Goal: Task Accomplishment & Management: Manage account settings

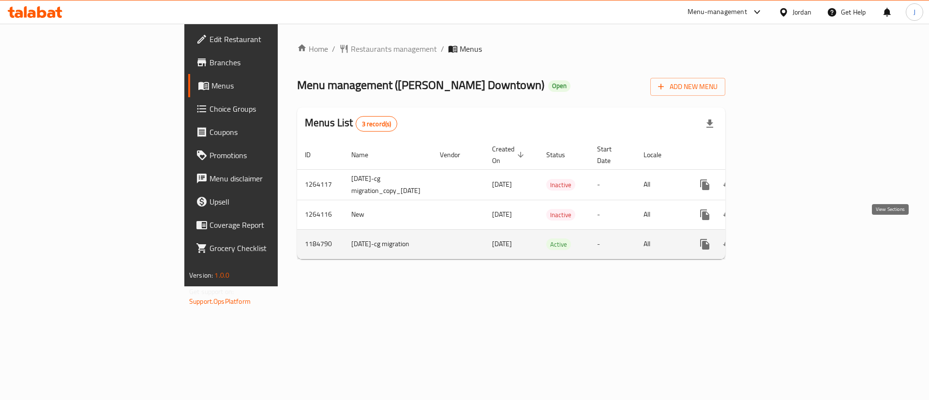
click at [781, 239] on icon "enhanced table" at bounding box center [775, 245] width 12 height 12
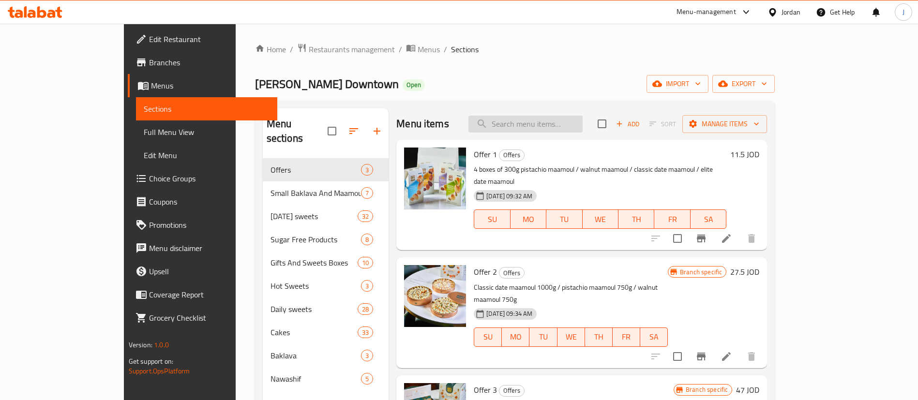
click at [567, 124] on input "search" at bounding box center [526, 124] width 114 height 17
paste input "بيتيفور"
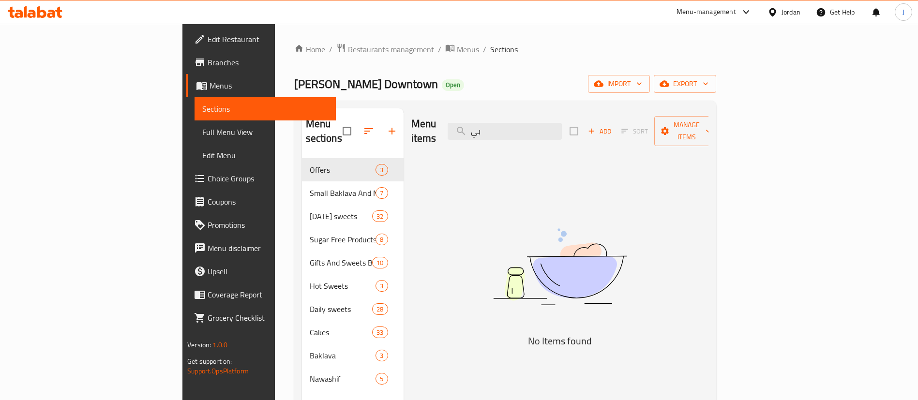
type input "ب"
type input "ح"
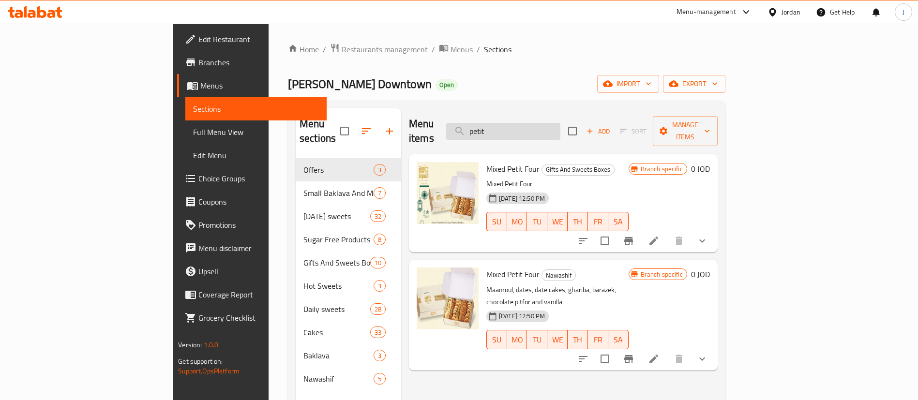
click at [560, 123] on input "petit" at bounding box center [503, 131] width 114 height 17
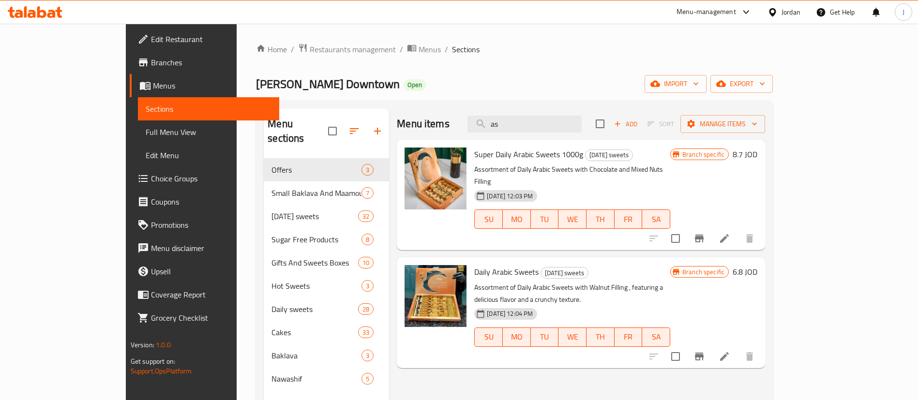
type input "a"
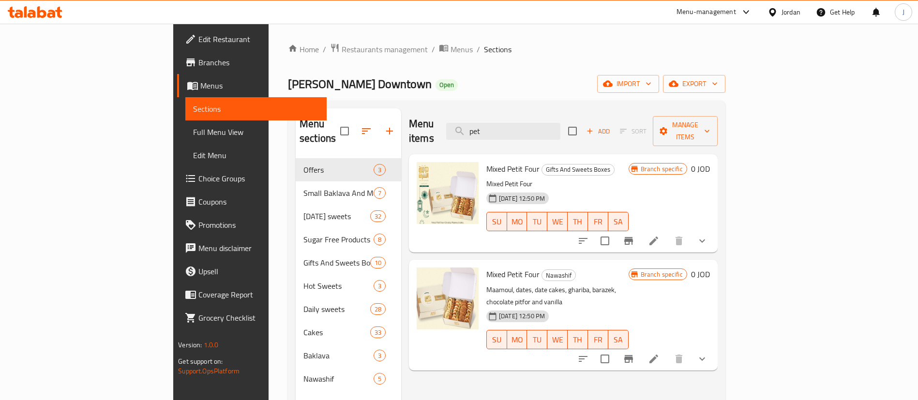
type input "pet"
click at [708, 235] on icon "show more" at bounding box center [703, 241] width 12 height 12
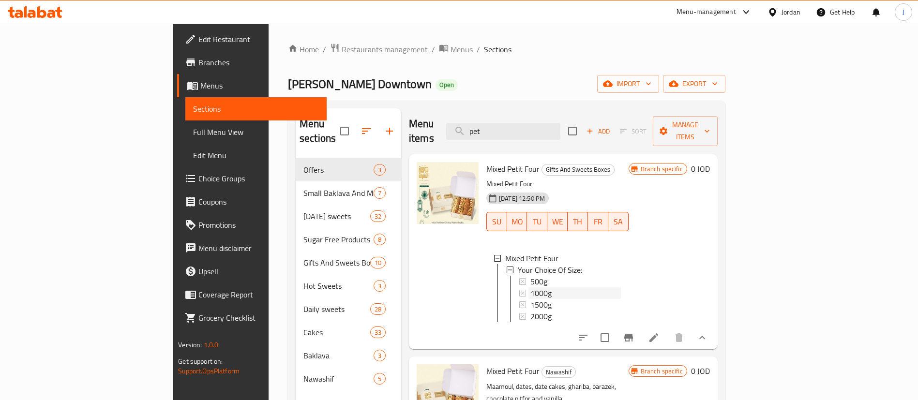
click at [530, 288] on div "1000g" at bounding box center [575, 294] width 91 height 12
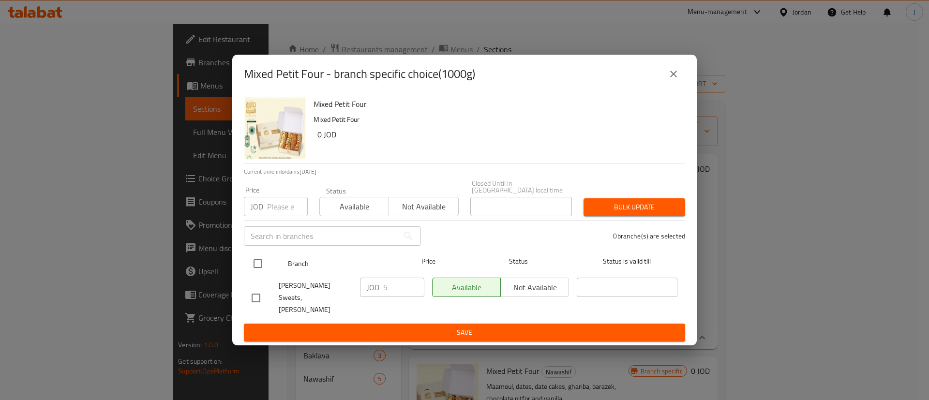
click at [264, 265] on input "checkbox" at bounding box center [258, 264] width 20 height 20
checkbox input "true"
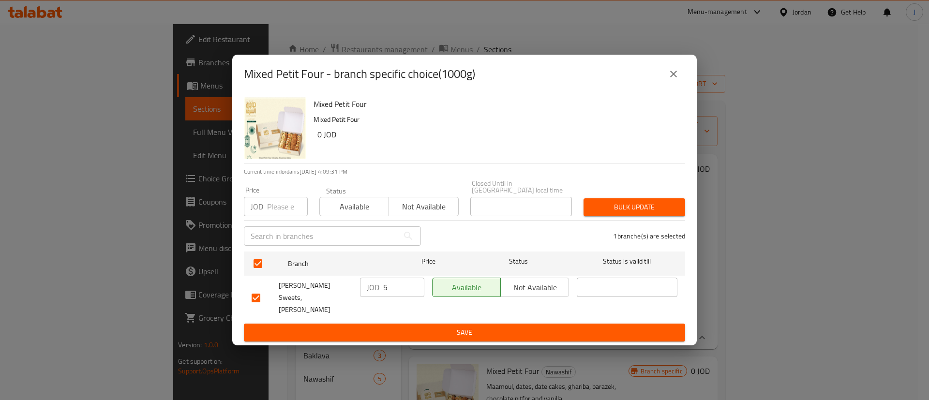
click at [403, 291] on input "5" at bounding box center [403, 287] width 41 height 19
type input "6.9"
click at [391, 327] on span "Save" at bounding box center [465, 333] width 426 height 12
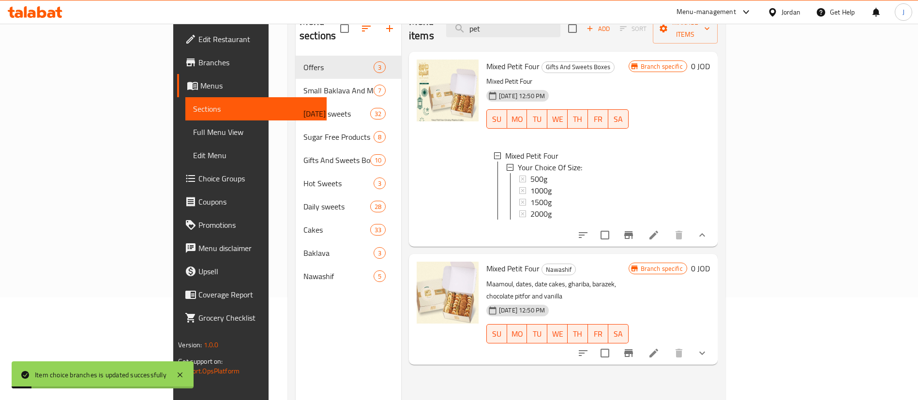
scroll to position [136, 0]
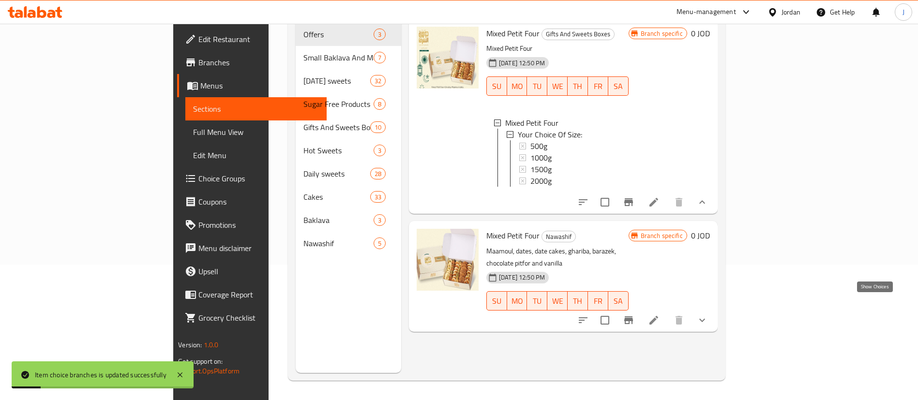
click at [708, 315] on icon "show more" at bounding box center [703, 321] width 12 height 12
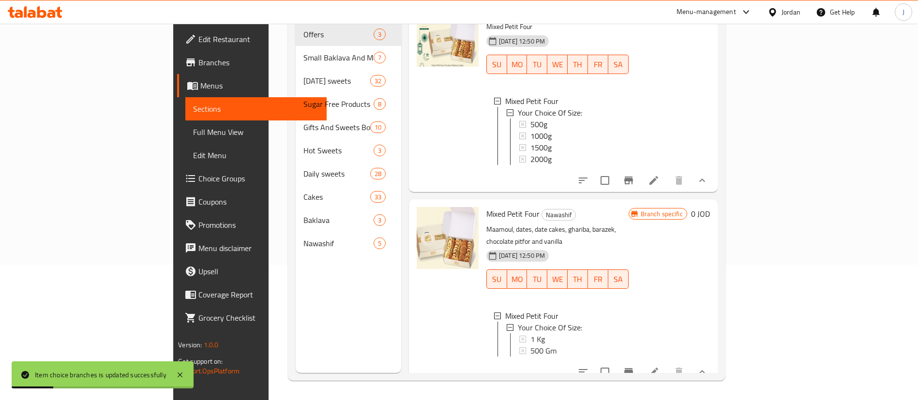
scroll to position [28, 0]
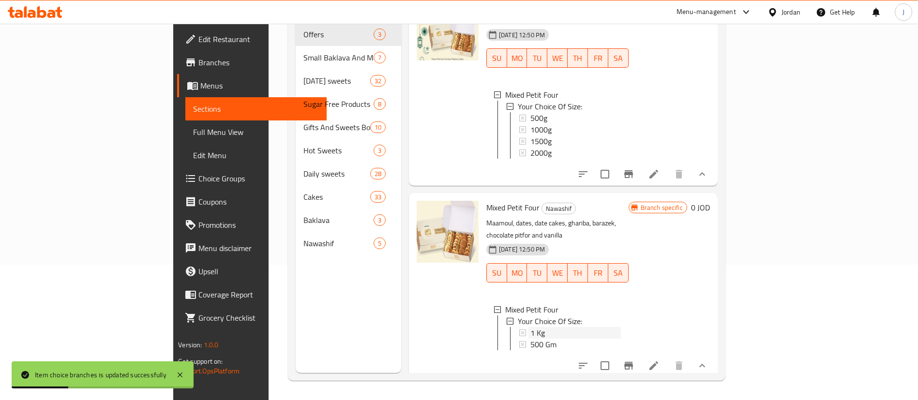
click at [530, 327] on div "1 Kg" at bounding box center [575, 333] width 91 height 12
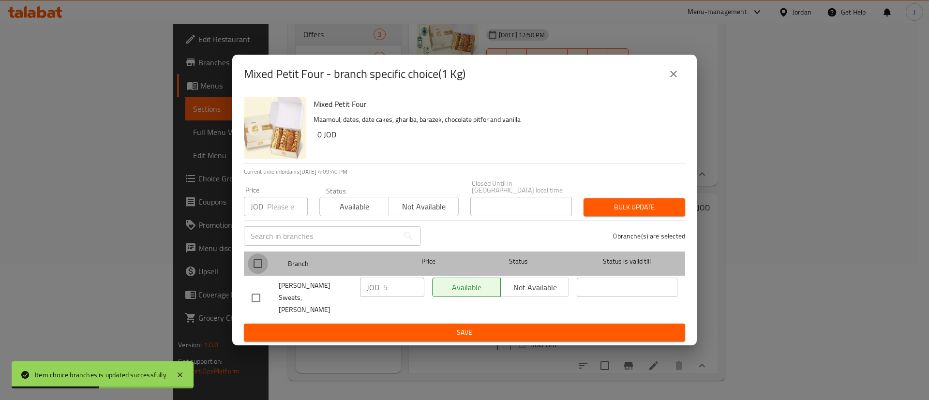
click at [260, 266] on input "checkbox" at bounding box center [258, 264] width 20 height 20
checkbox input "true"
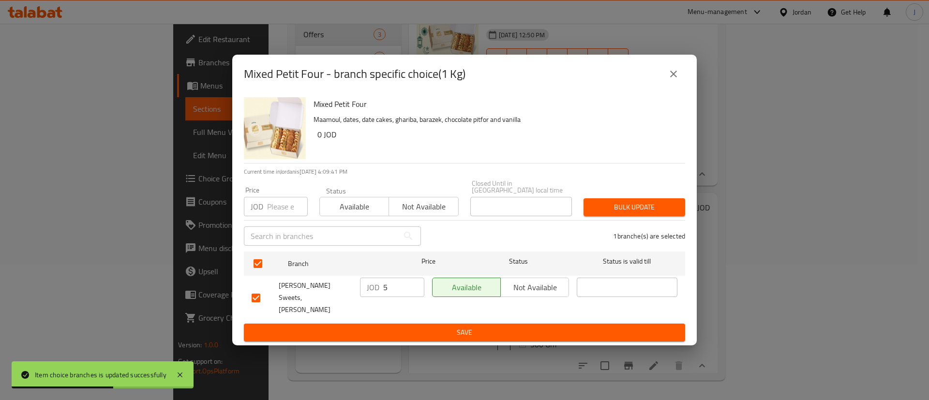
drag, startPoint x: 391, startPoint y: 295, endPoint x: 304, endPoint y: 292, distance: 86.7
click at [313, 293] on div "[PERSON_NAME] Sweets, [PERSON_NAME] JOD 5 ​ Available Not available ​" at bounding box center [465, 298] width 434 height 48
type input "6.9"
click at [339, 334] on div "Mixed Petit Four Maamoul, dates, date cakes, ghariba, barazek, chocolate pitfor…" at bounding box center [464, 219] width 465 height 252
click at [348, 327] on span "Save" at bounding box center [465, 333] width 426 height 12
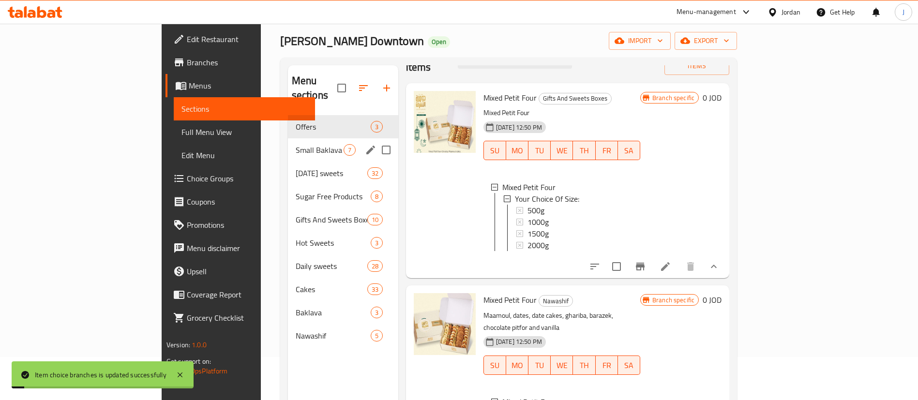
scroll to position [0, 0]
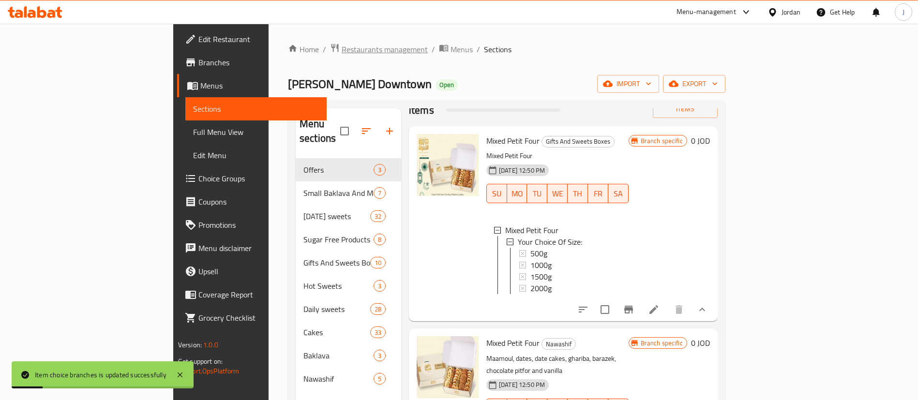
click at [342, 45] on span "Restaurants management" at bounding box center [385, 50] width 86 height 12
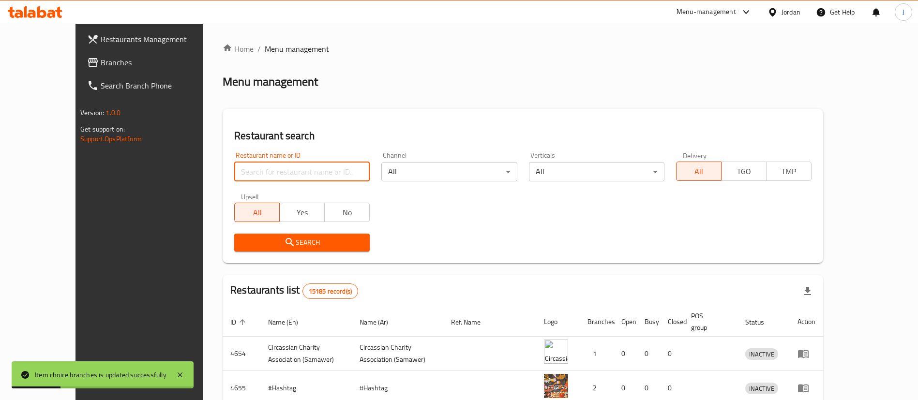
click at [248, 188] on div "Restaurant name or ID Restaurant name or ID Channel All ​ Verticals All ​ Deliv…" at bounding box center [522, 201] width 589 height 111
click at [253, 160] on div "Restaurant name or ID Restaurant name or ID" at bounding box center [302, 167] width 136 height 30
click at [277, 182] on div "Restaurant name or ID Restaurant name or ID" at bounding box center [301, 166] width 147 height 41
click at [279, 180] on input "search" at bounding box center [302, 171] width 136 height 19
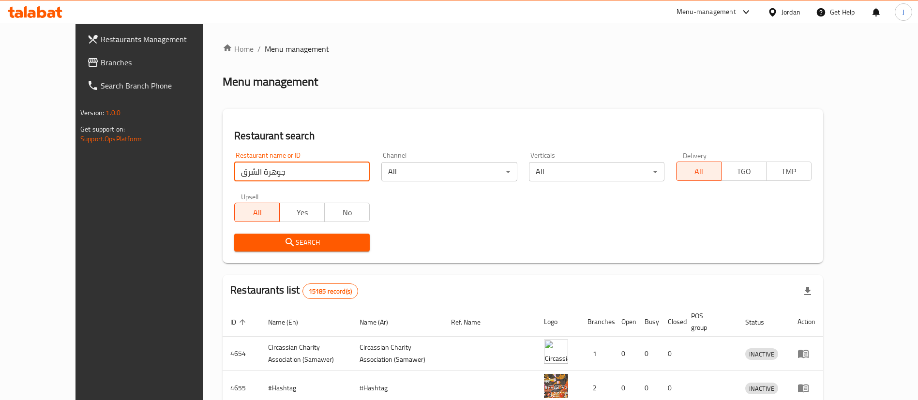
type input "جوهرة الشرق"
click button "Search" at bounding box center [302, 243] width 136 height 18
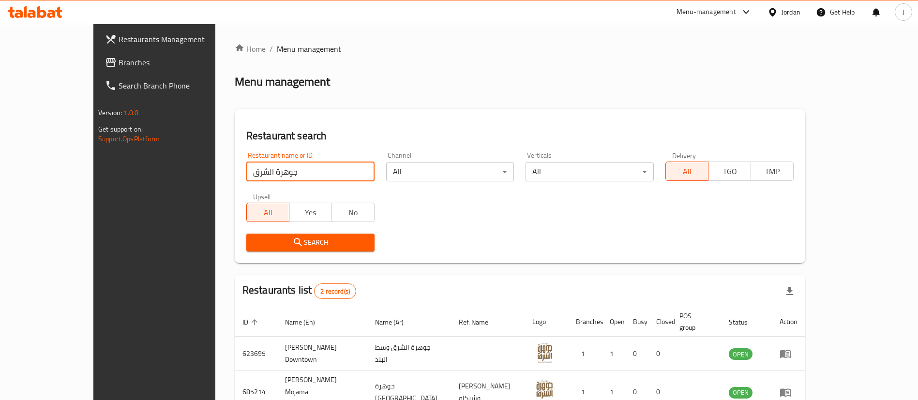
scroll to position [47, 0]
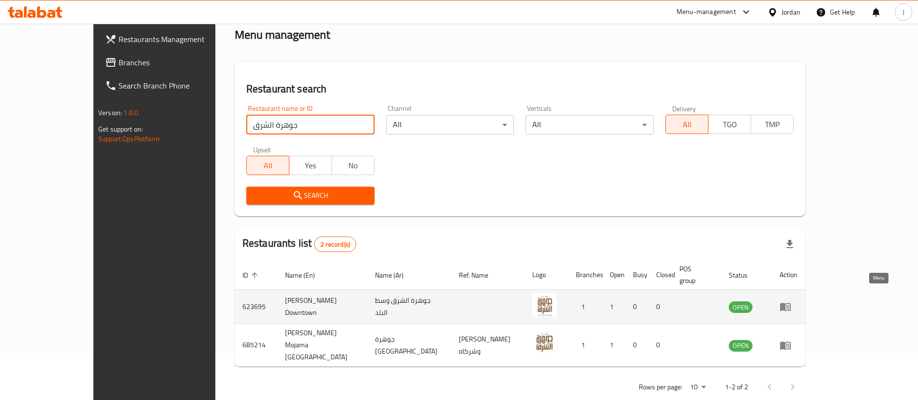
click at [791, 303] on icon "enhanced table" at bounding box center [785, 307] width 11 height 8
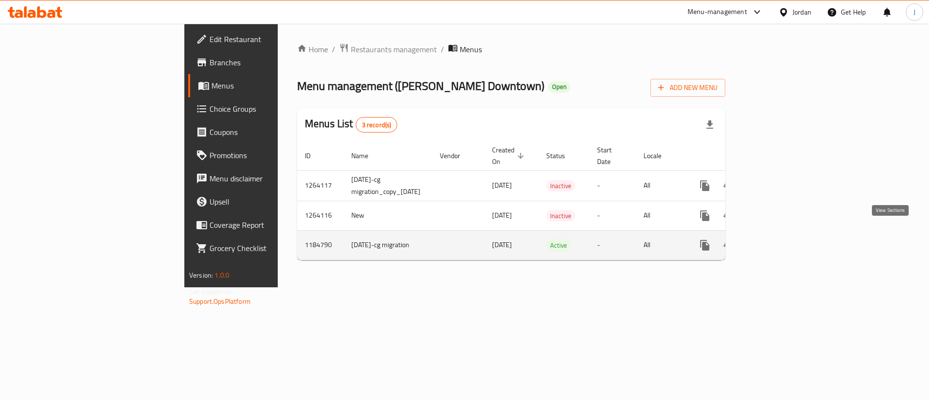
click at [781, 240] on icon "enhanced table" at bounding box center [775, 246] width 12 height 12
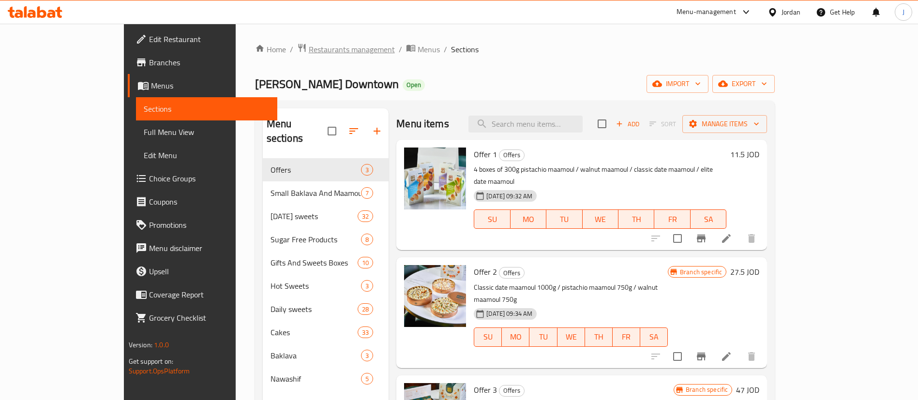
click at [309, 52] on span "Restaurants management" at bounding box center [352, 50] width 86 height 12
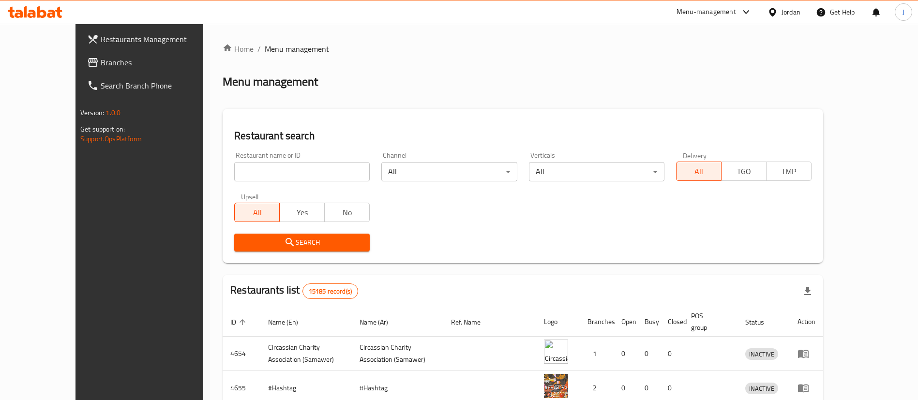
click at [279, 167] on input "search" at bounding box center [302, 171] width 136 height 19
type input "جوهرة الشرق"
click button "Search" at bounding box center [302, 243] width 136 height 18
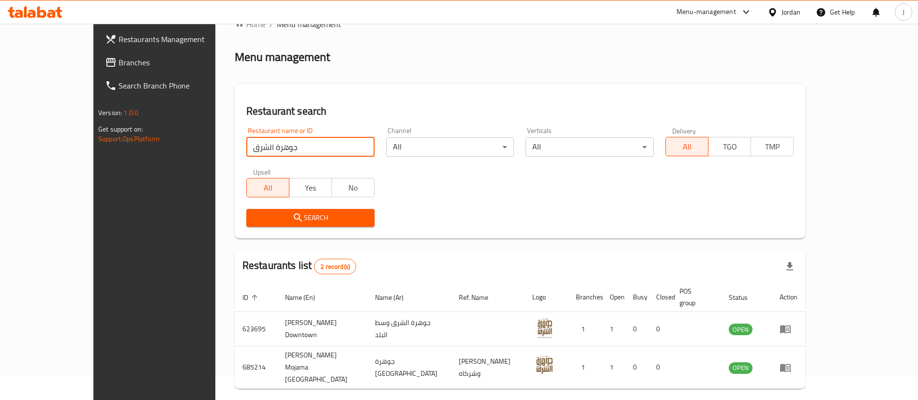
scroll to position [47, 0]
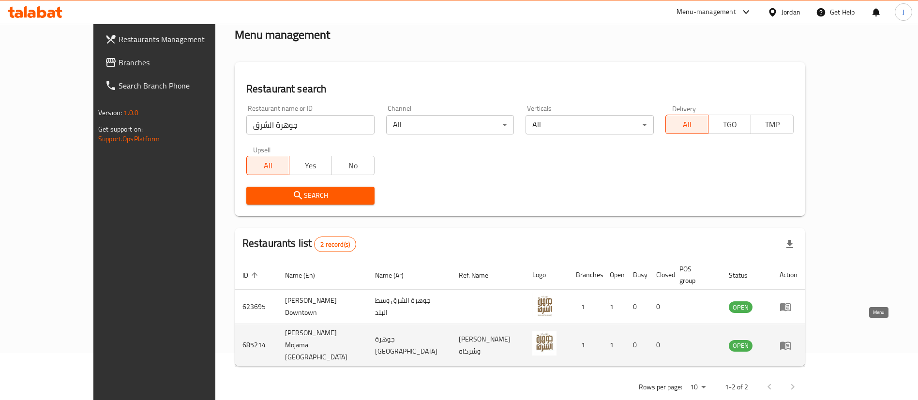
click at [791, 340] on icon "enhanced table" at bounding box center [786, 346] width 12 height 12
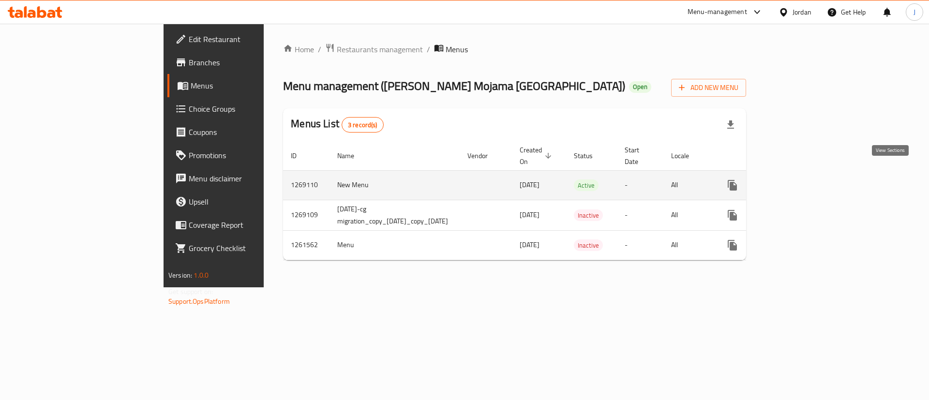
click at [814, 174] on link "enhanced table" at bounding box center [802, 185] width 23 height 23
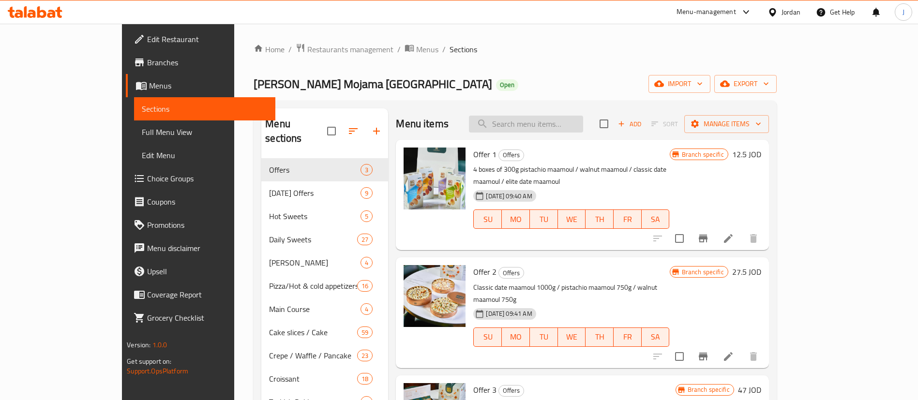
click at [572, 121] on input "search" at bounding box center [526, 124] width 114 height 17
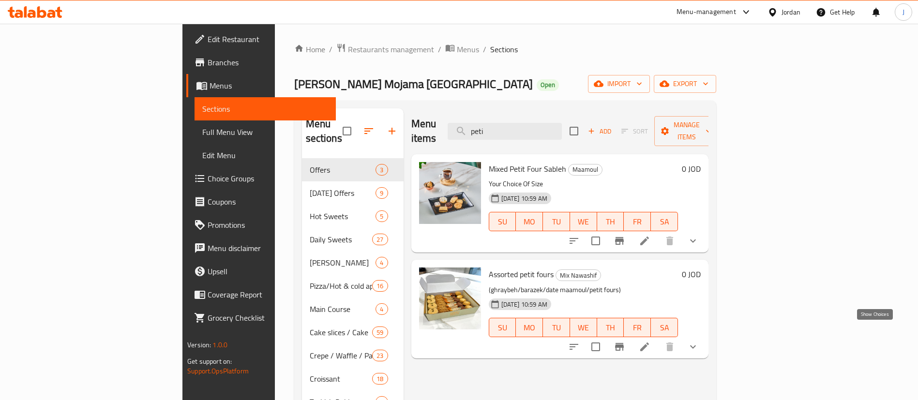
type input "peti"
click at [699, 341] on icon "show more" at bounding box center [693, 347] width 12 height 12
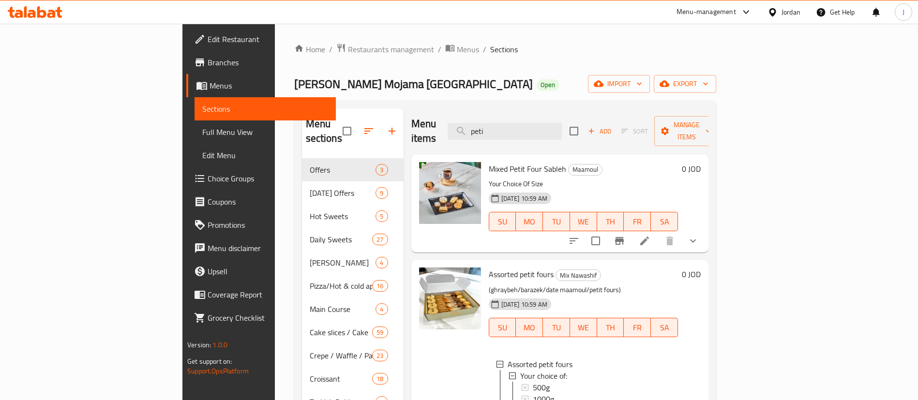
scroll to position [1, 0]
click at [533, 392] on span "1000g" at bounding box center [543, 398] width 21 height 12
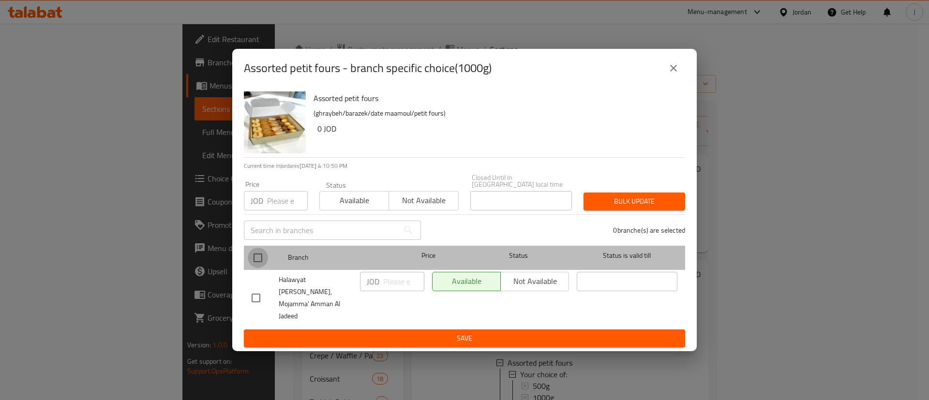
click at [258, 257] on input "checkbox" at bounding box center [258, 258] width 20 height 20
checkbox input "true"
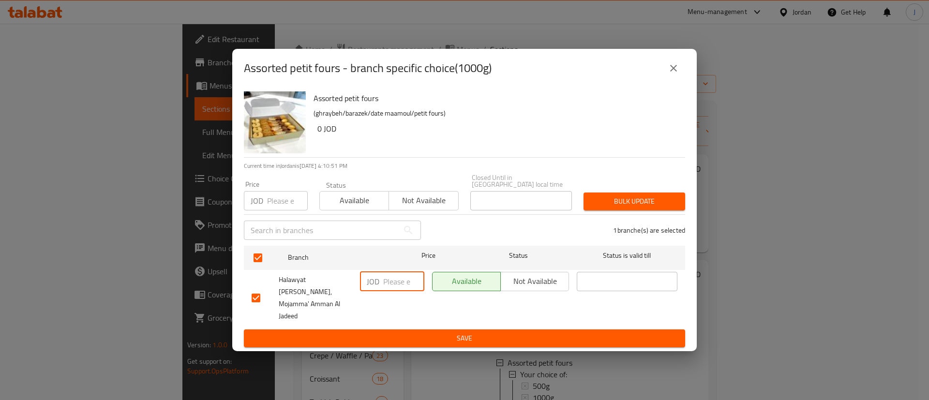
click at [398, 287] on input "number" at bounding box center [403, 281] width 41 height 19
type input "6.9"
click at [666, 75] on button "close" at bounding box center [673, 68] width 23 height 23
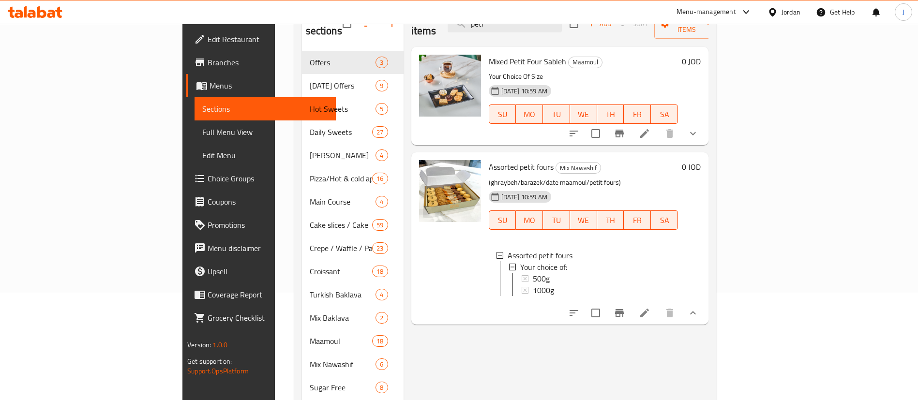
scroll to position [169, 0]
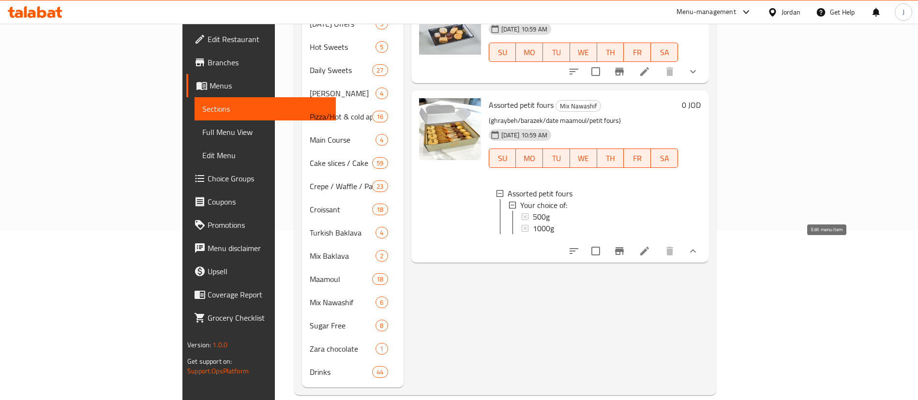
click at [651, 249] on icon at bounding box center [645, 251] width 12 height 12
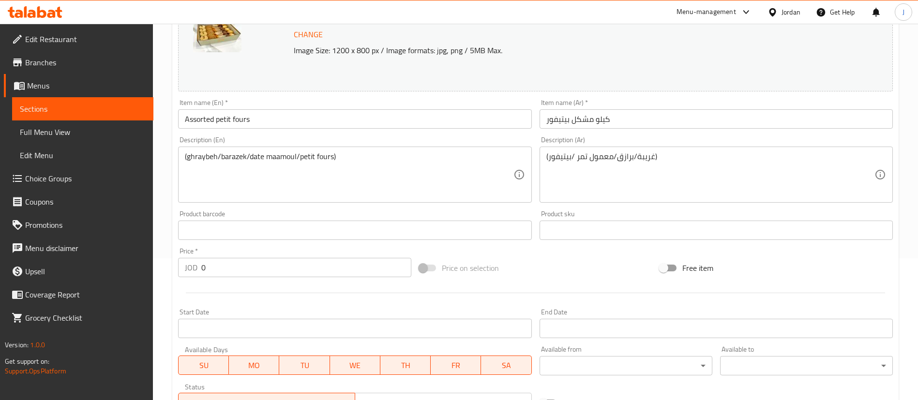
scroll to position [301, 0]
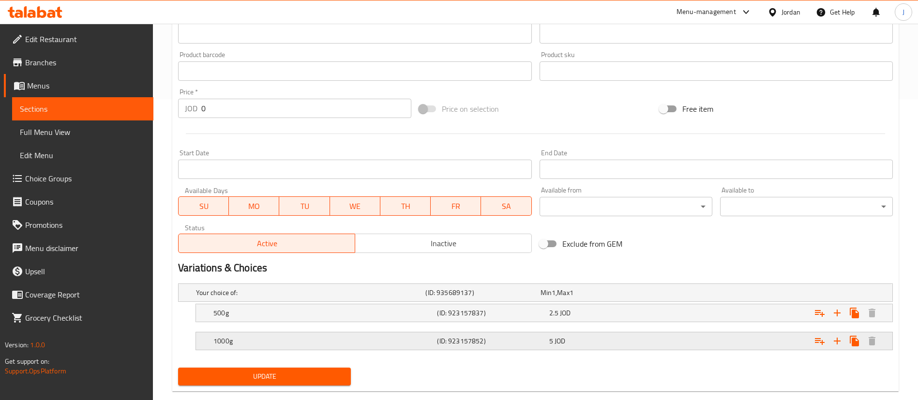
click at [599, 298] on div "5 JOD" at bounding box center [596, 293] width 111 height 10
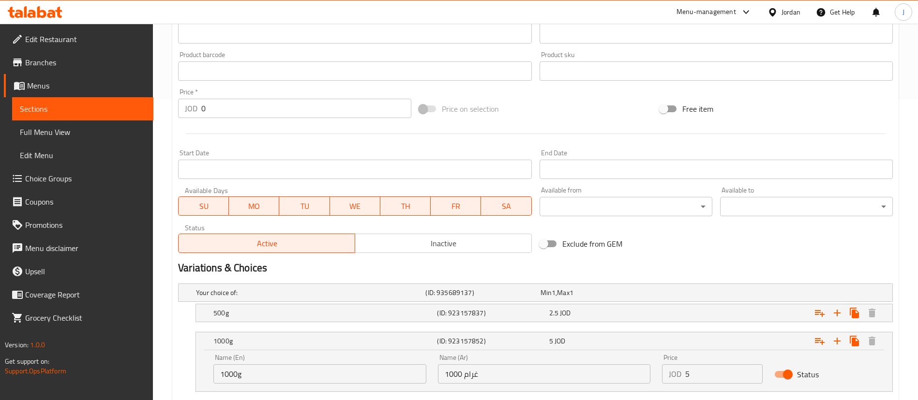
click at [695, 366] on input "5" at bounding box center [723, 373] width 77 height 19
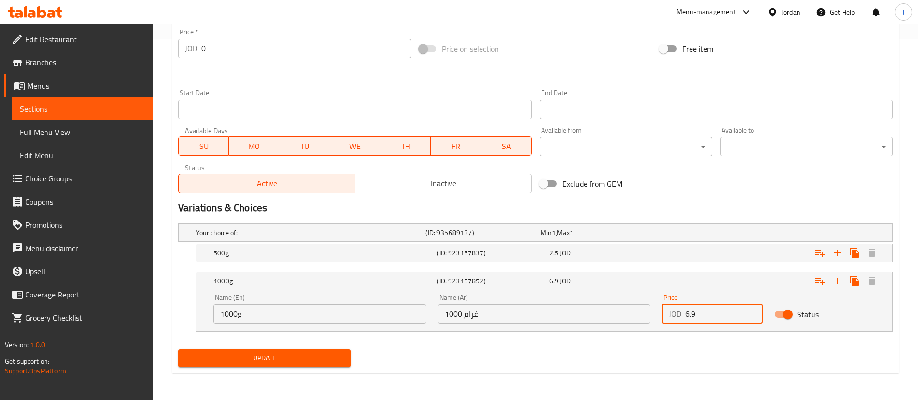
type input "6.9"
click at [303, 357] on span "Update" at bounding box center [264, 358] width 157 height 12
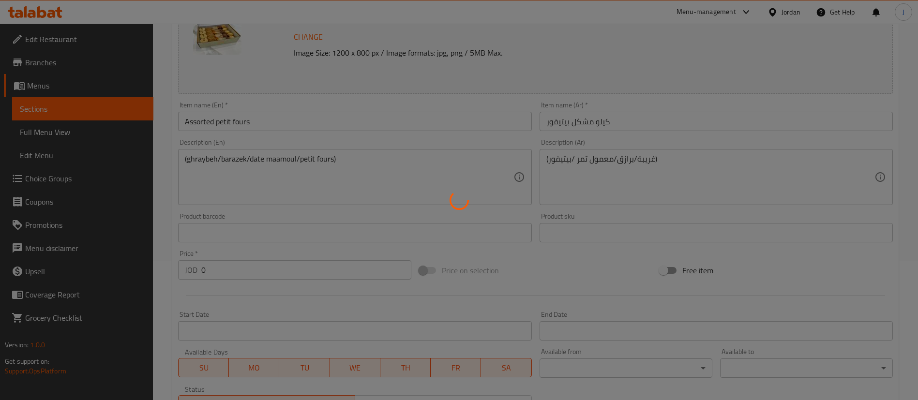
scroll to position [0, 0]
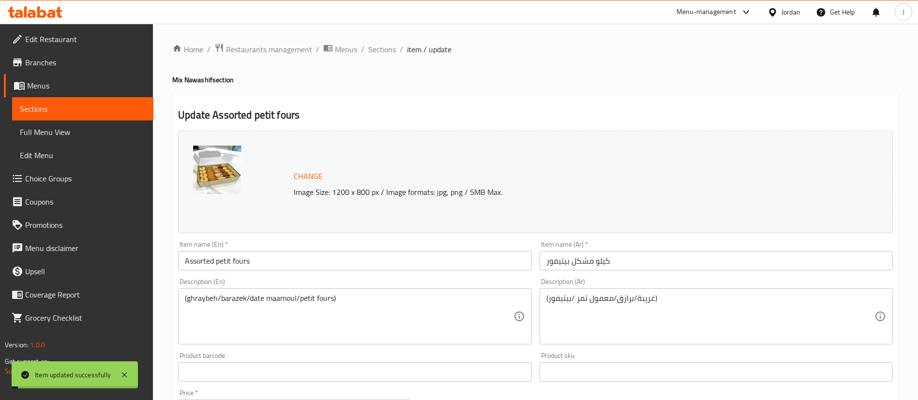
click at [377, 46] on span "Sections" at bounding box center [382, 50] width 28 height 12
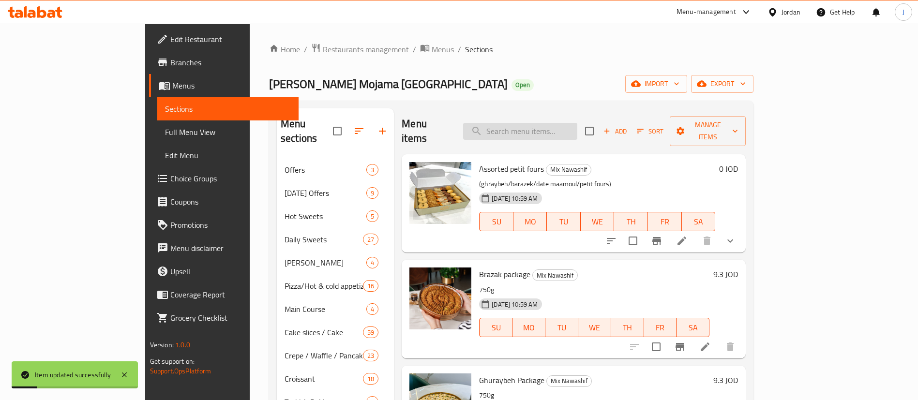
click at [577, 123] on input "search" at bounding box center [520, 131] width 114 height 17
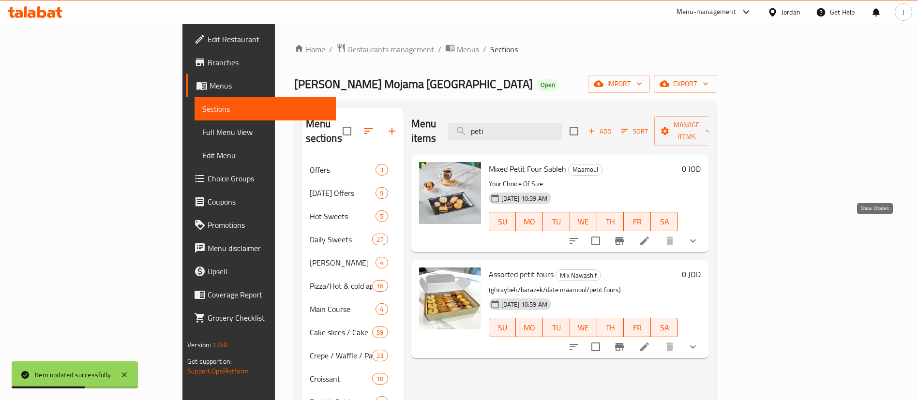
type input "peti"
click at [699, 235] on icon "show more" at bounding box center [693, 241] width 12 height 12
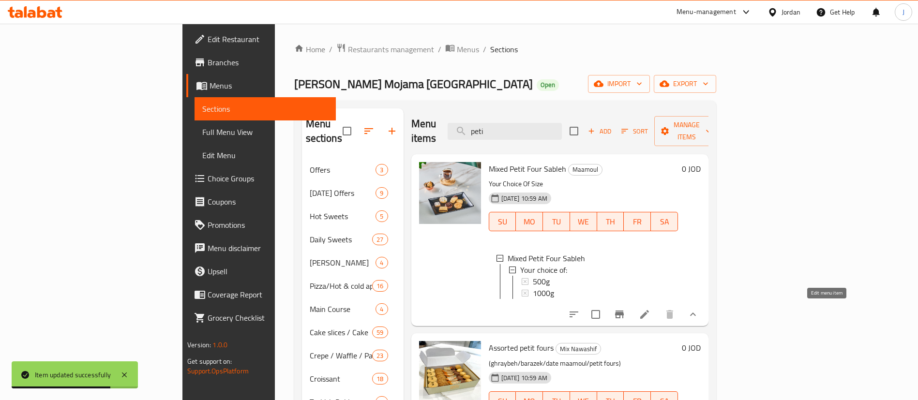
click at [649, 313] on icon at bounding box center [644, 314] width 9 height 9
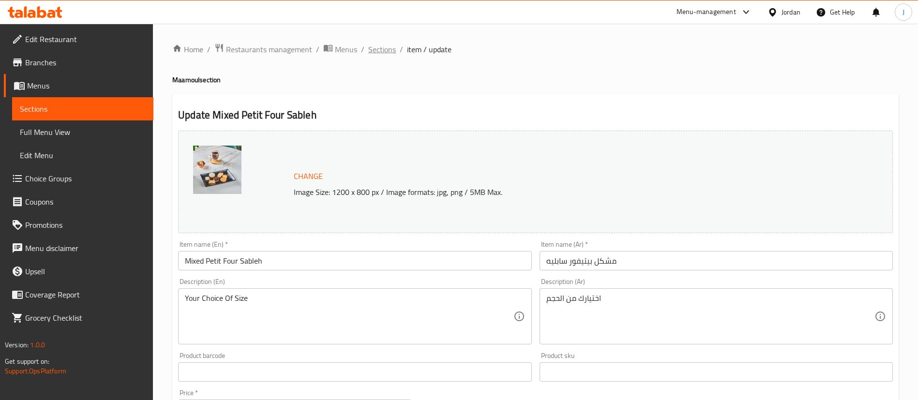
click at [388, 44] on span "Sections" at bounding box center [382, 50] width 28 height 12
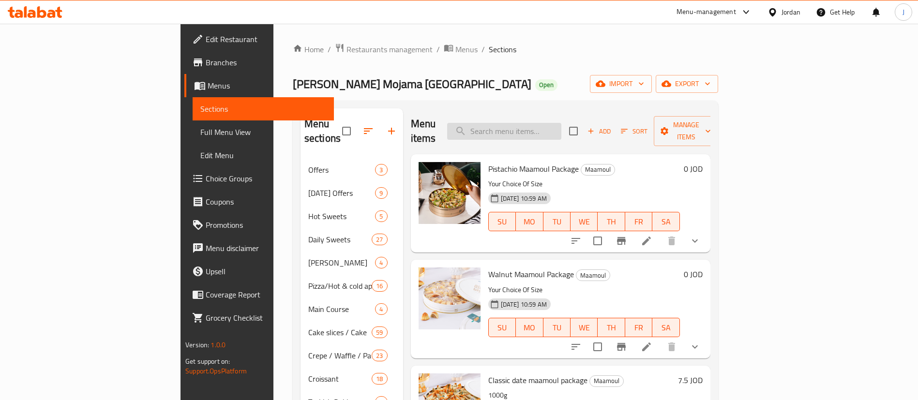
click at [533, 123] on input "search" at bounding box center [504, 131] width 114 height 17
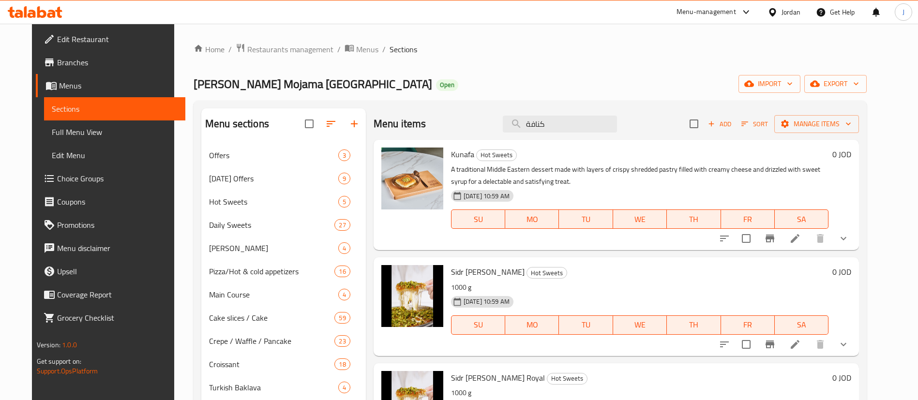
type input "كنافة"
click at [808, 239] on li at bounding box center [795, 238] width 27 height 17
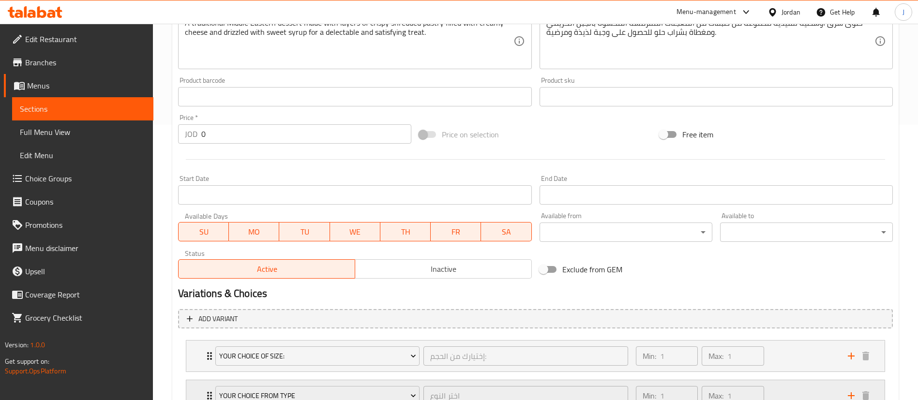
scroll to position [393, 0]
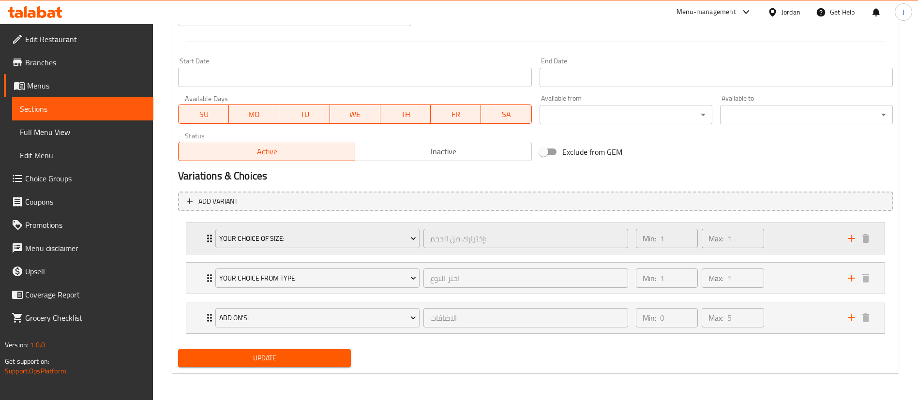
click at [786, 241] on div "Min: 1 ​ Max: 1 ​" at bounding box center [736, 238] width 212 height 31
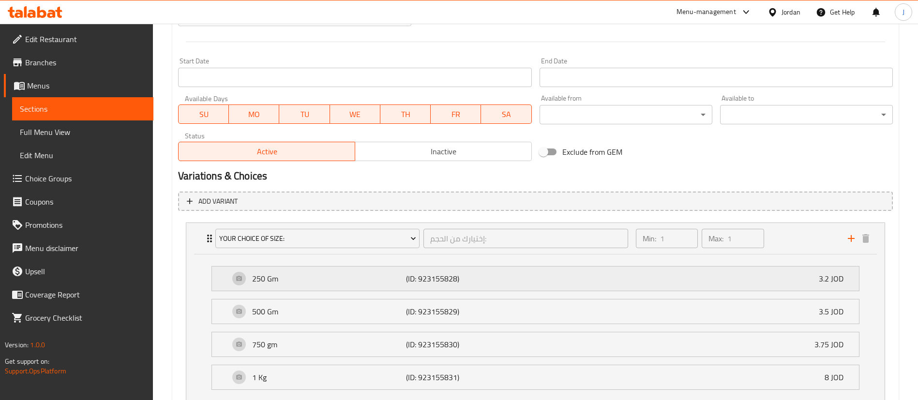
click at [828, 282] on p "3.2 JOD" at bounding box center [835, 279] width 32 height 12
click at [644, 282] on div "250 Gm (ID: 923155828) 3.2 JOD" at bounding box center [538, 279] width 618 height 24
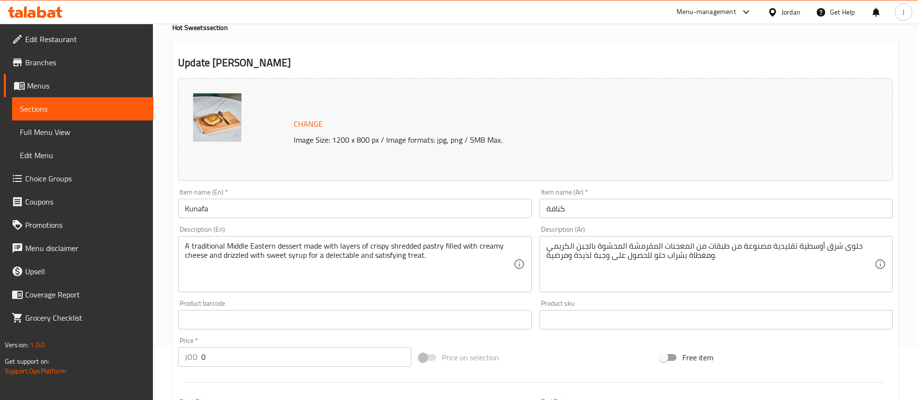
scroll to position [0, 0]
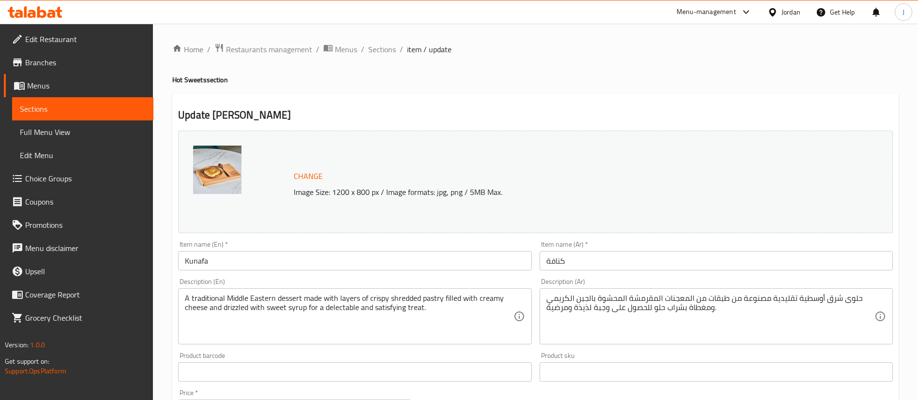
drag, startPoint x: 384, startPoint y: 44, endPoint x: 406, endPoint y: 60, distance: 27.4
click at [383, 44] on span "Sections" at bounding box center [382, 50] width 28 height 12
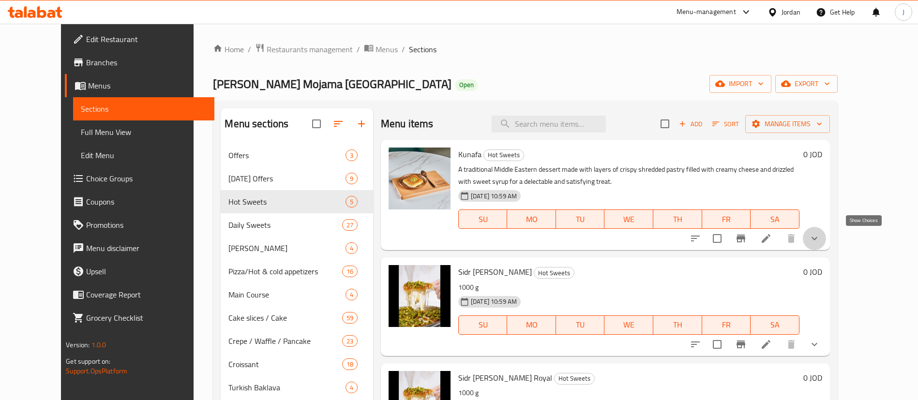
click at [818, 239] on icon "show more" at bounding box center [815, 238] width 6 height 3
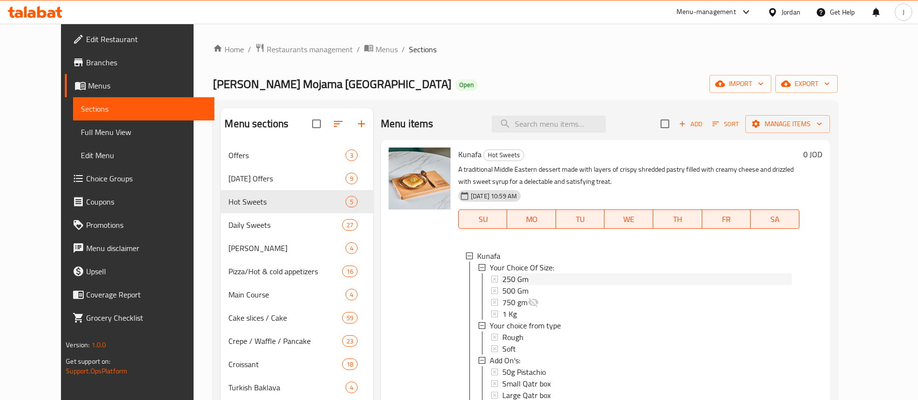
click at [519, 277] on div "250 Gm" at bounding box center [646, 279] width 289 height 12
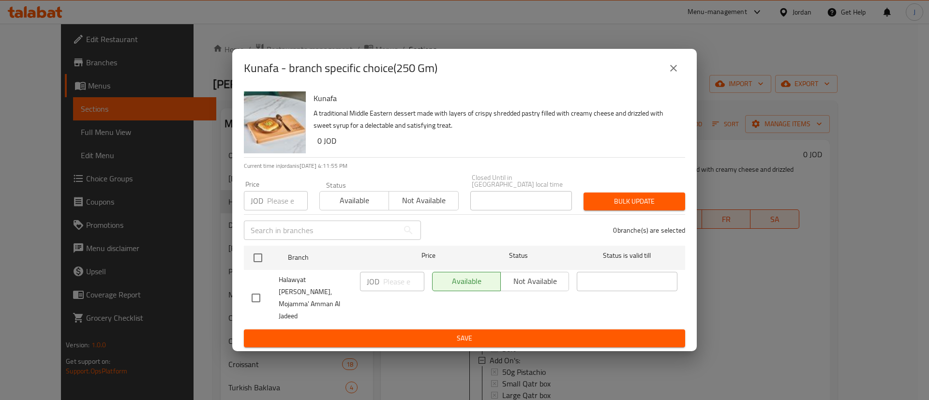
click at [680, 80] on button "close" at bounding box center [673, 68] width 23 height 23
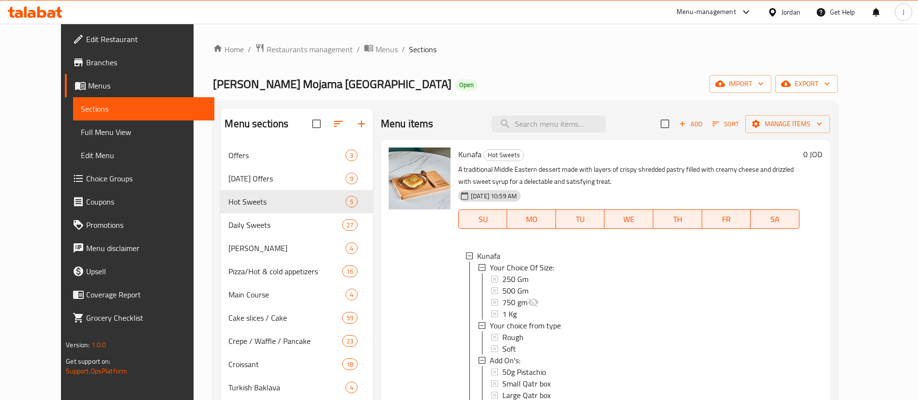
click at [86, 179] on span "Choice Groups" at bounding box center [146, 179] width 121 height 12
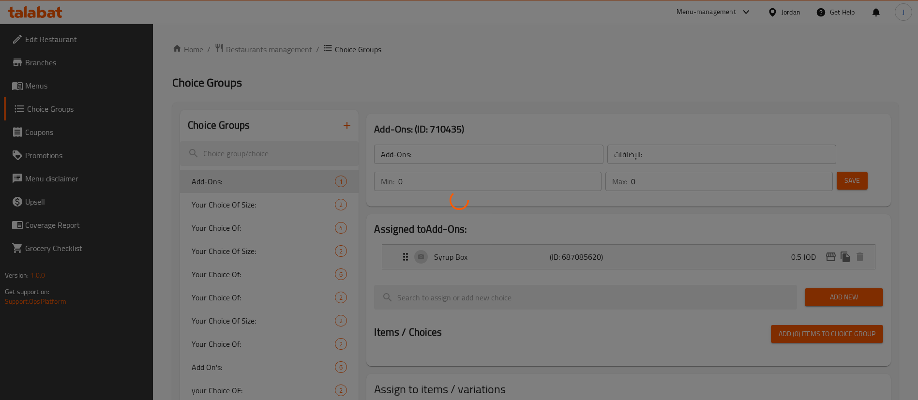
click at [237, 204] on div at bounding box center [459, 200] width 918 height 400
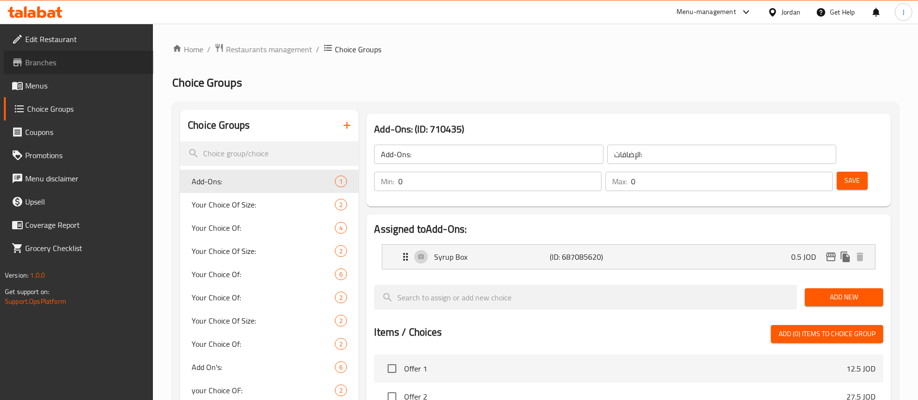
click at [44, 68] on span "Branches" at bounding box center [85, 63] width 121 height 12
